Goal: Check status: Check status

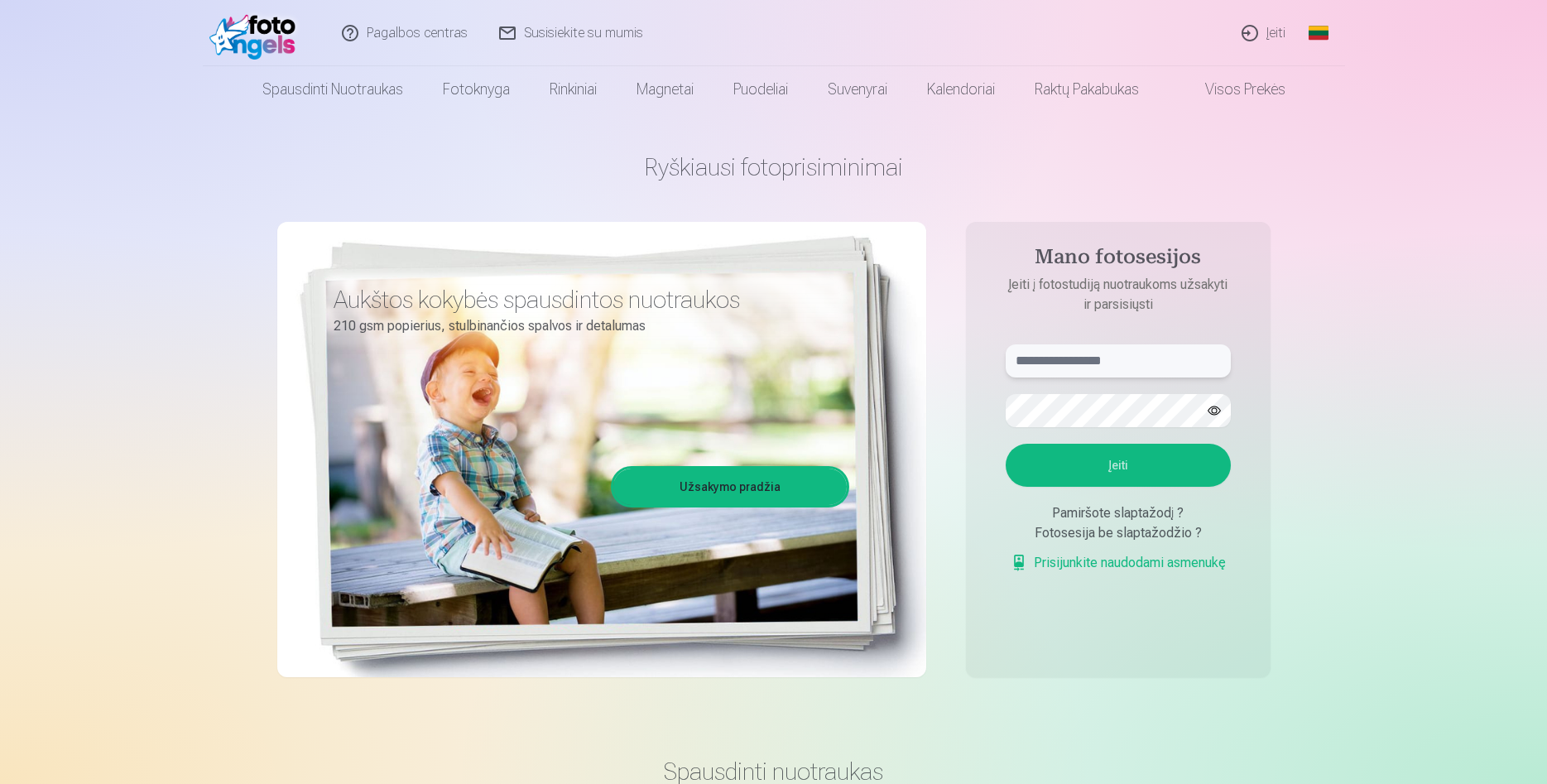
click at [1100, 364] on input "text" at bounding box center [1118, 360] width 225 height 33
type input "**********"
click at [1178, 467] on button "Įeiti" at bounding box center [1118, 465] width 225 height 43
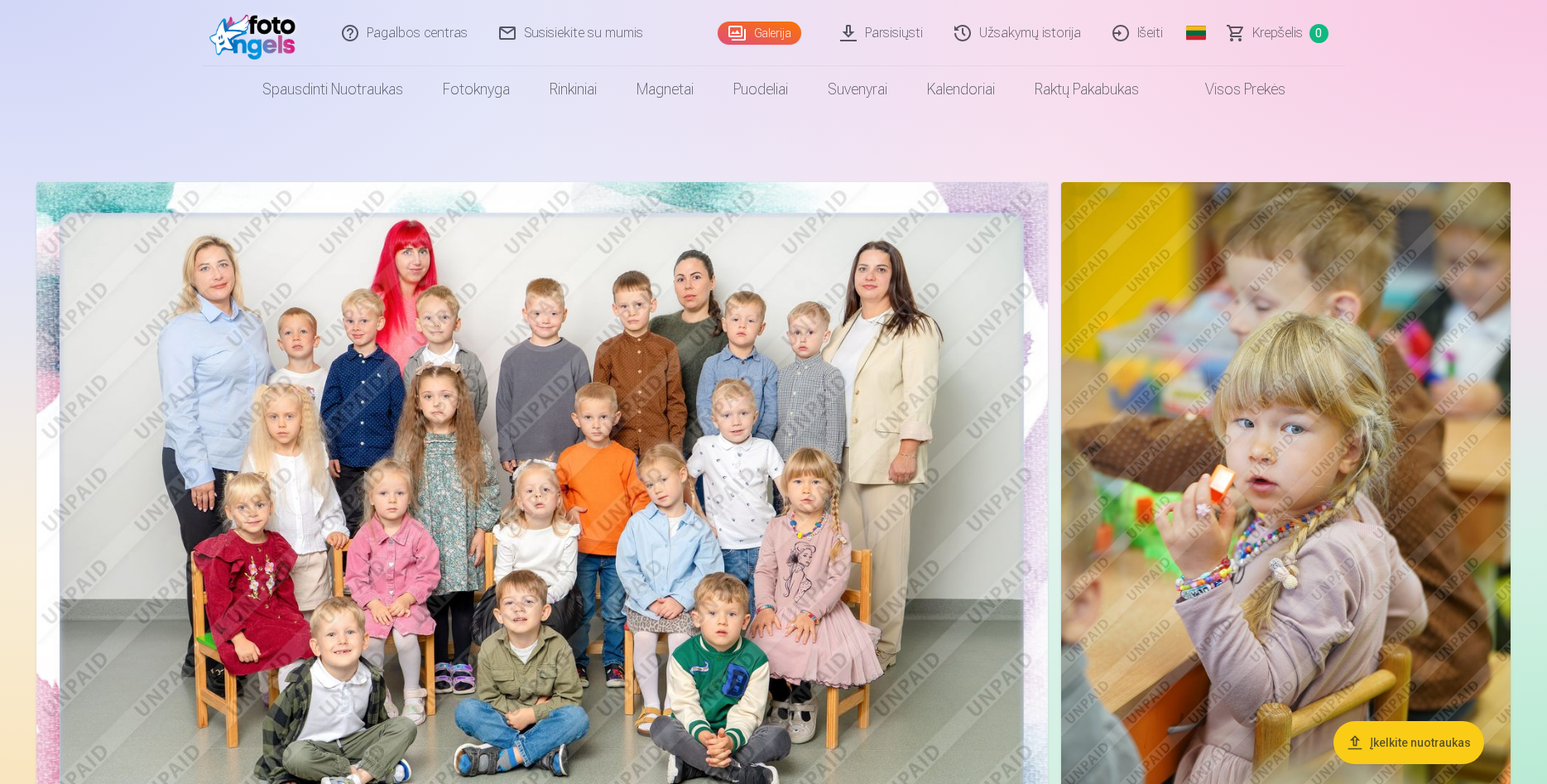
click at [1513, 92] on nav "Spausdinti nuotraukas Aukštos kokybės spausdintos nuotraukos 210 gsm popierius,…" at bounding box center [773, 90] width 1547 height 47
click at [1481, 84] on nav "Spausdinti nuotraukas Aukštos kokybės spausdintos nuotraukos 210 gsm popierius,…" at bounding box center [773, 90] width 1547 height 47
click at [1042, 36] on link "Užsakymų istorija" at bounding box center [1019, 33] width 158 height 67
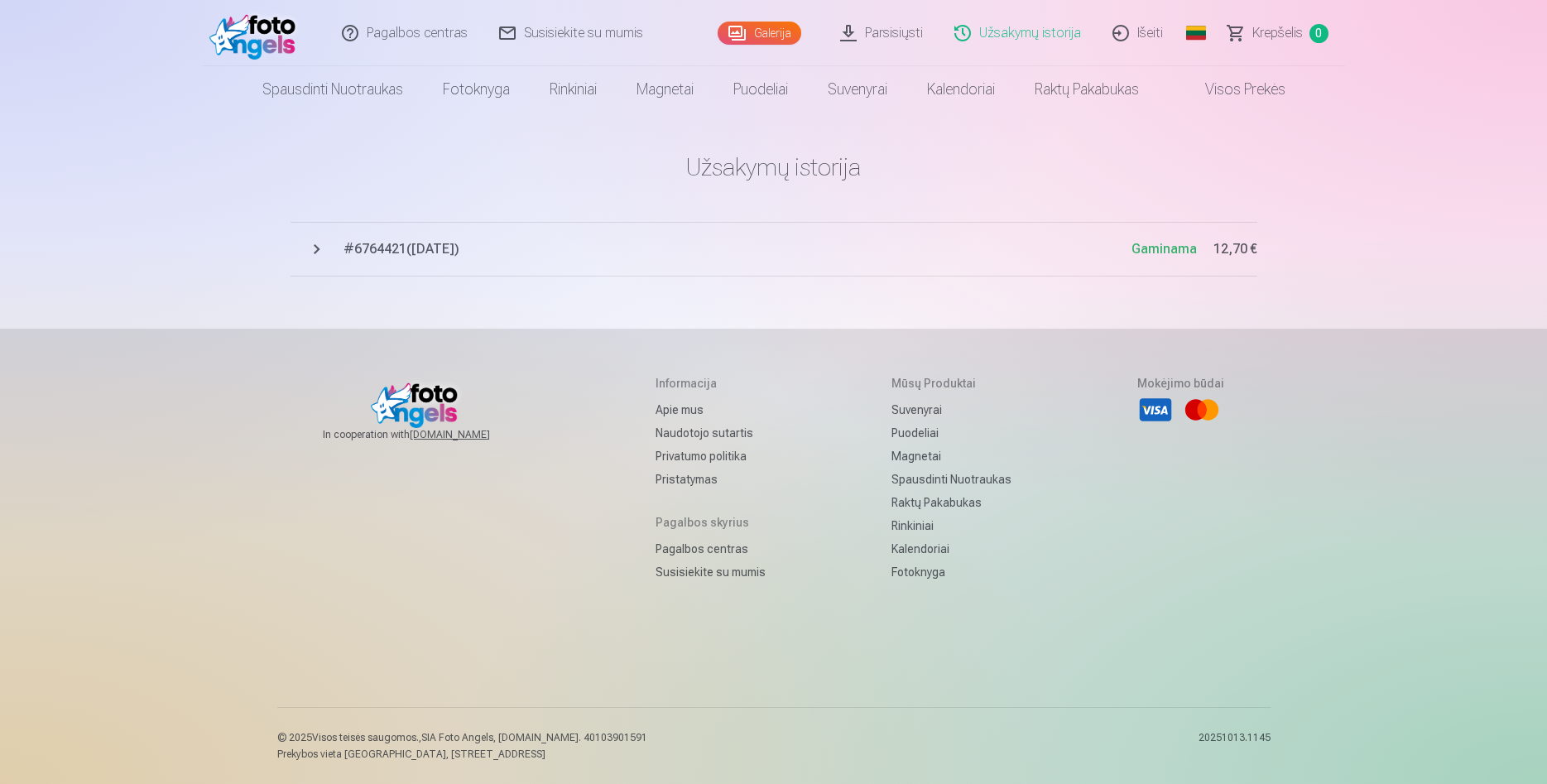
click at [384, 248] on span "# 6764421 ( [DATE] )" at bounding box center [737, 249] width 788 height 20
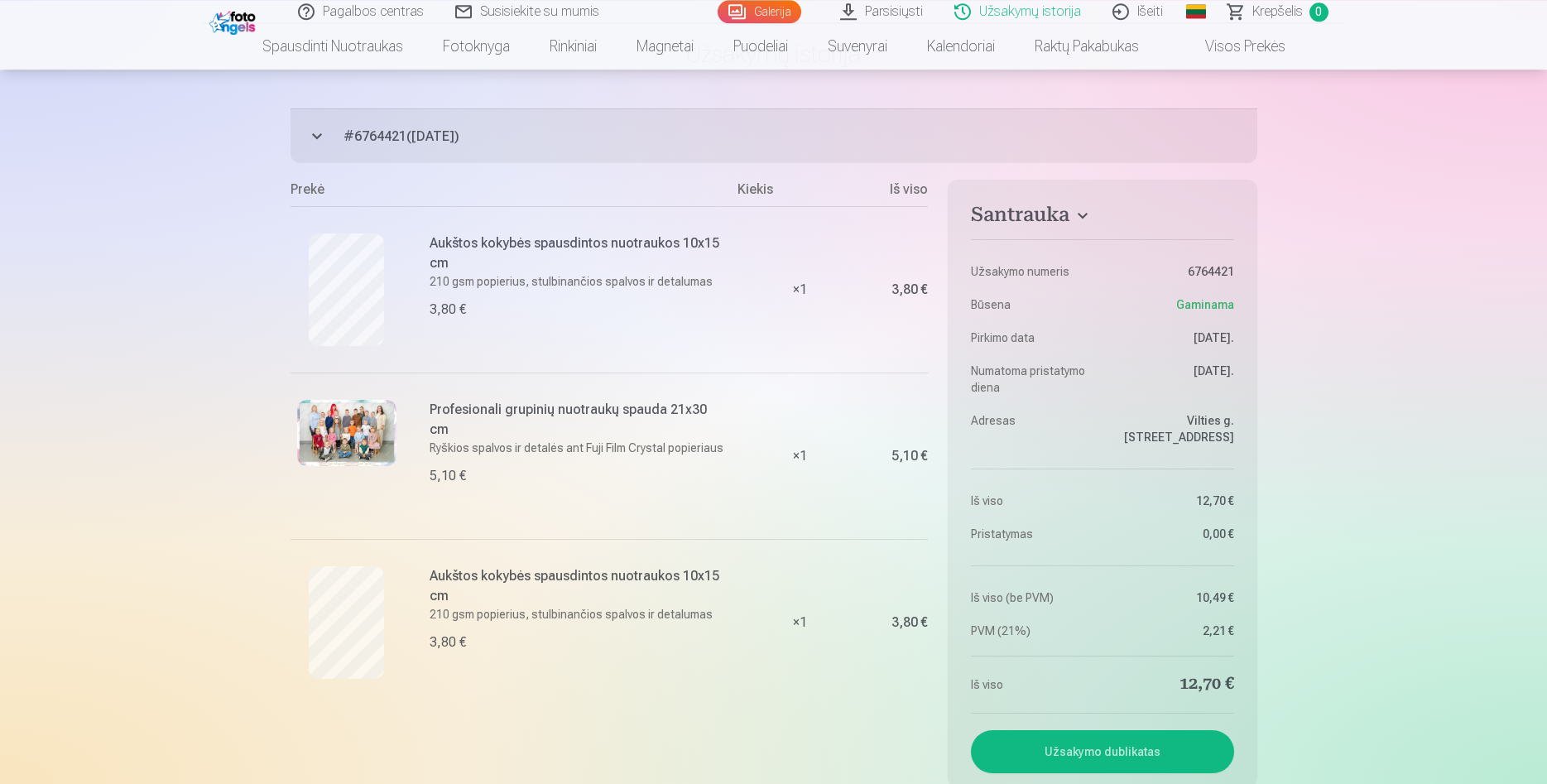
scroll to position [128, 0]
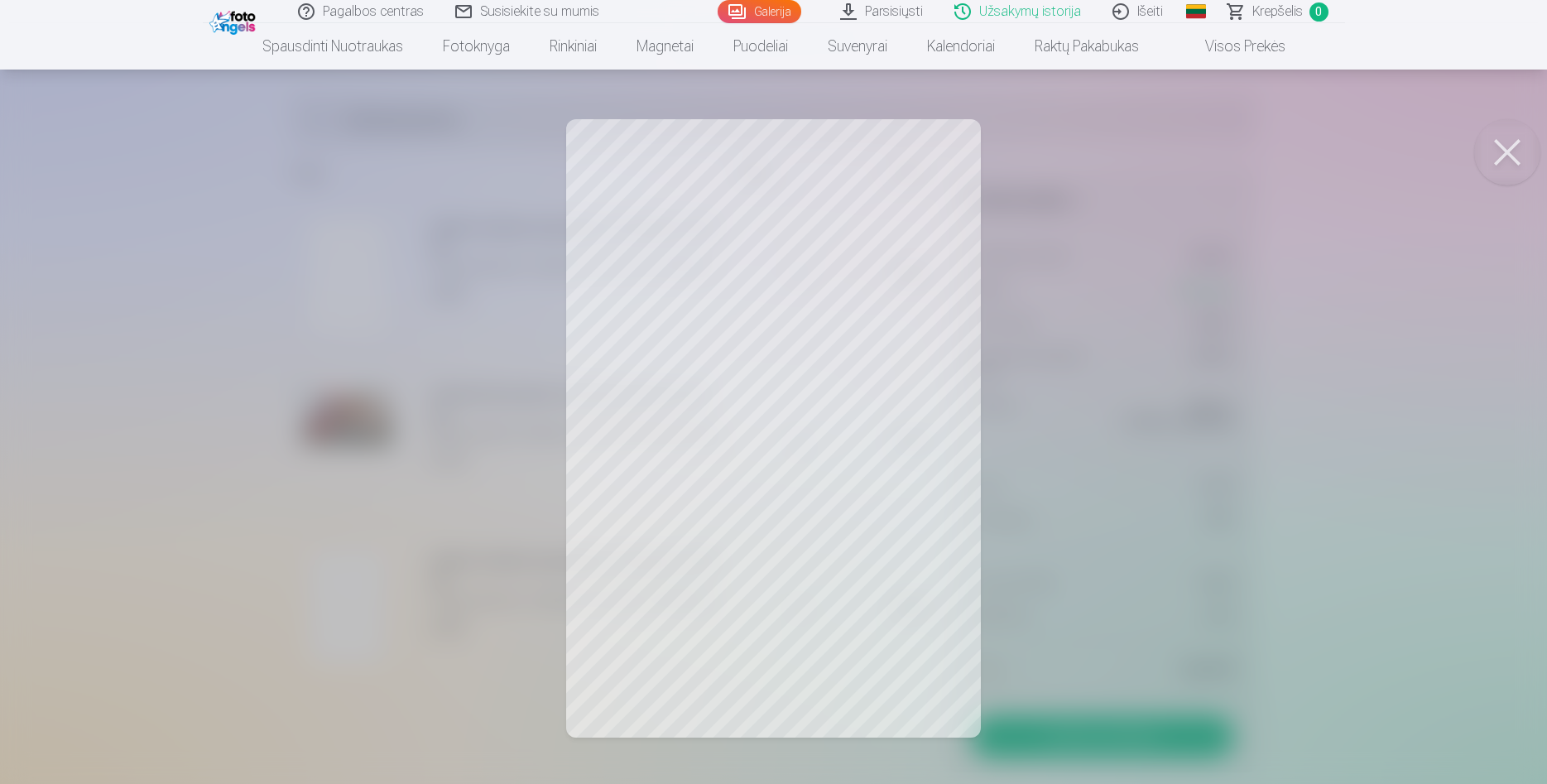
click at [1508, 140] on button at bounding box center [1507, 152] width 67 height 67
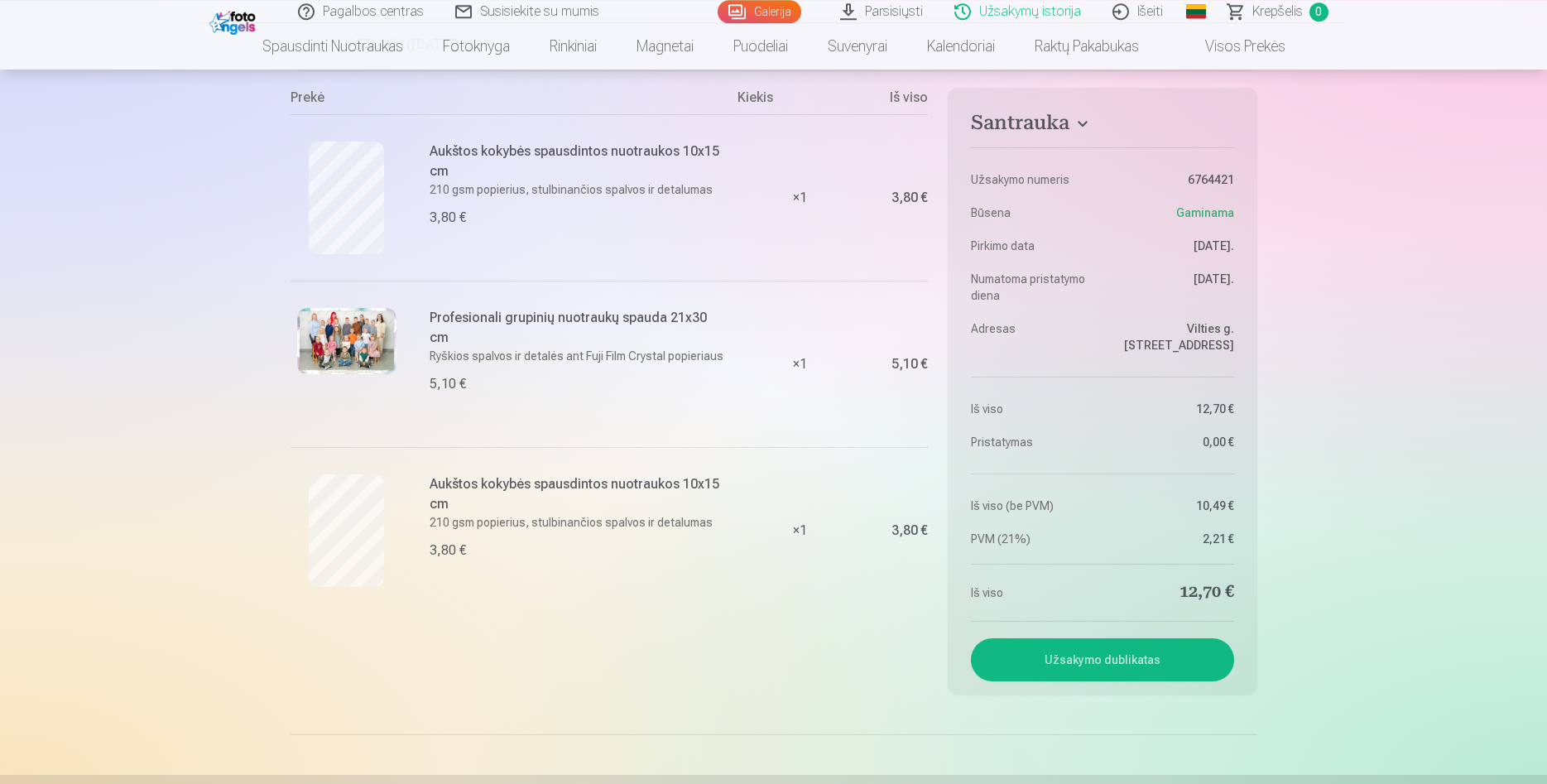
scroll to position [0, 0]
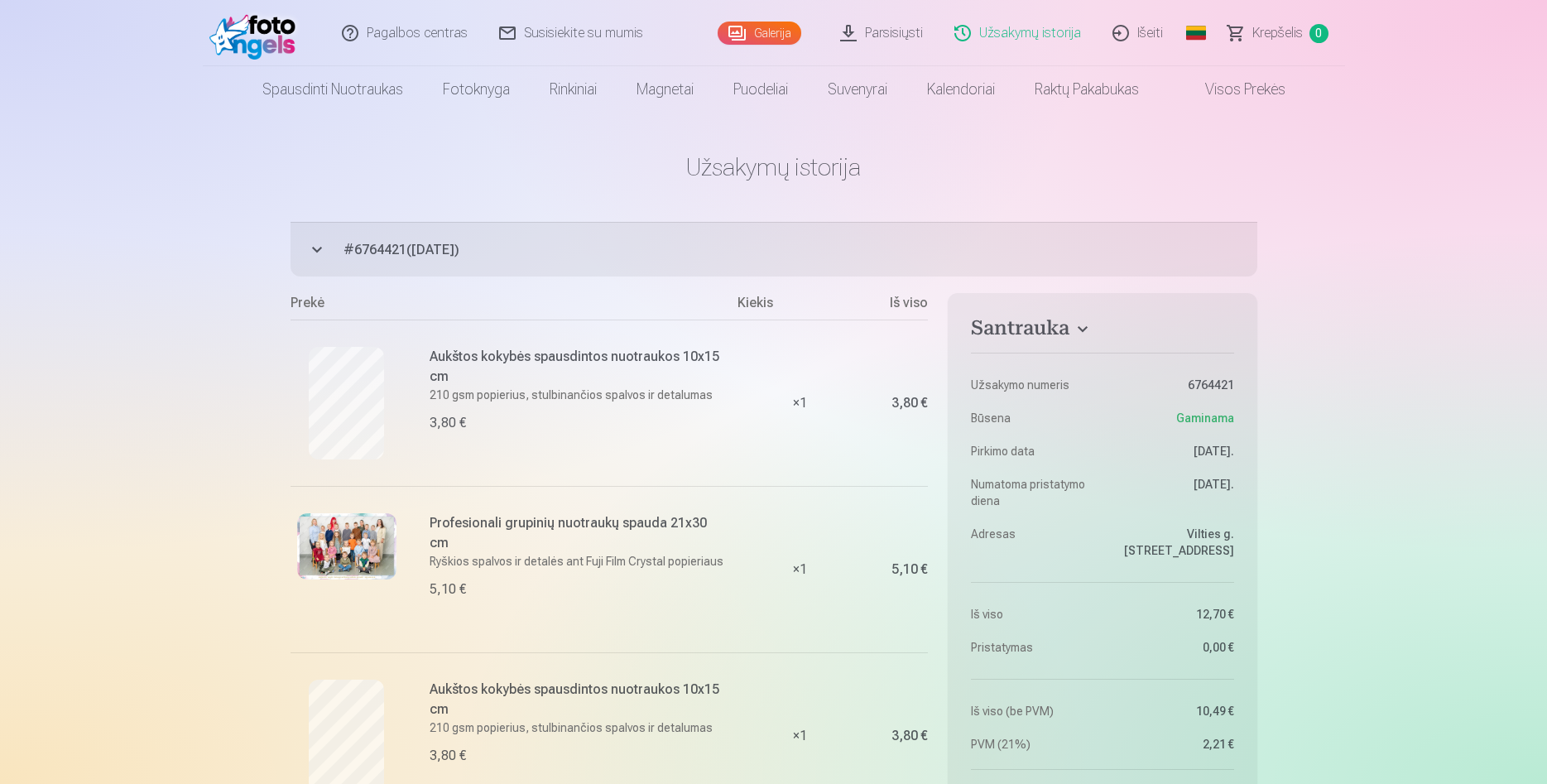
click at [773, 31] on link "Galerija" at bounding box center [759, 33] width 84 height 23
